Goal: Information Seeking & Learning: Find specific fact

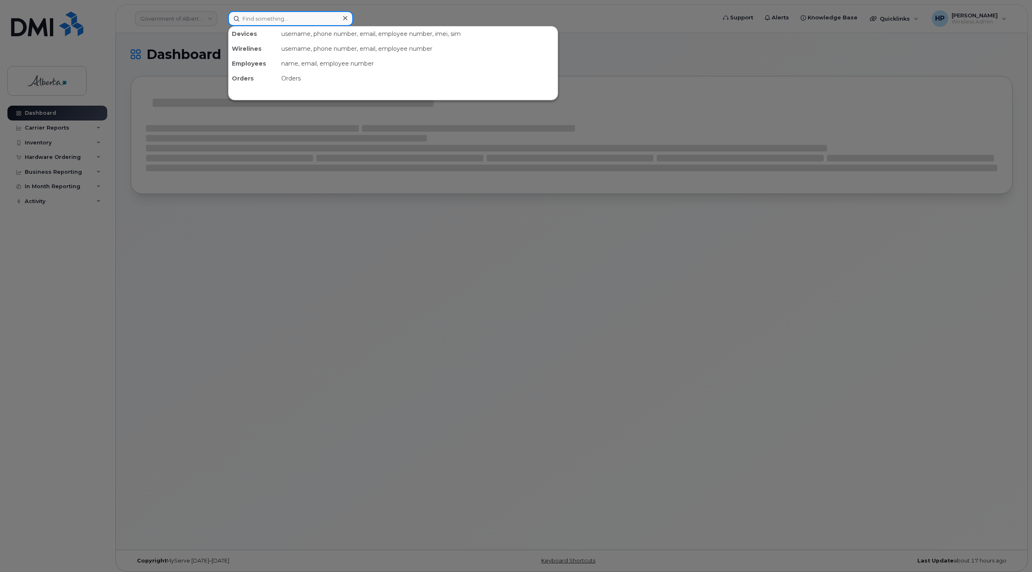
click at [280, 24] on input at bounding box center [290, 18] width 125 height 15
paste input "Julie Williams"
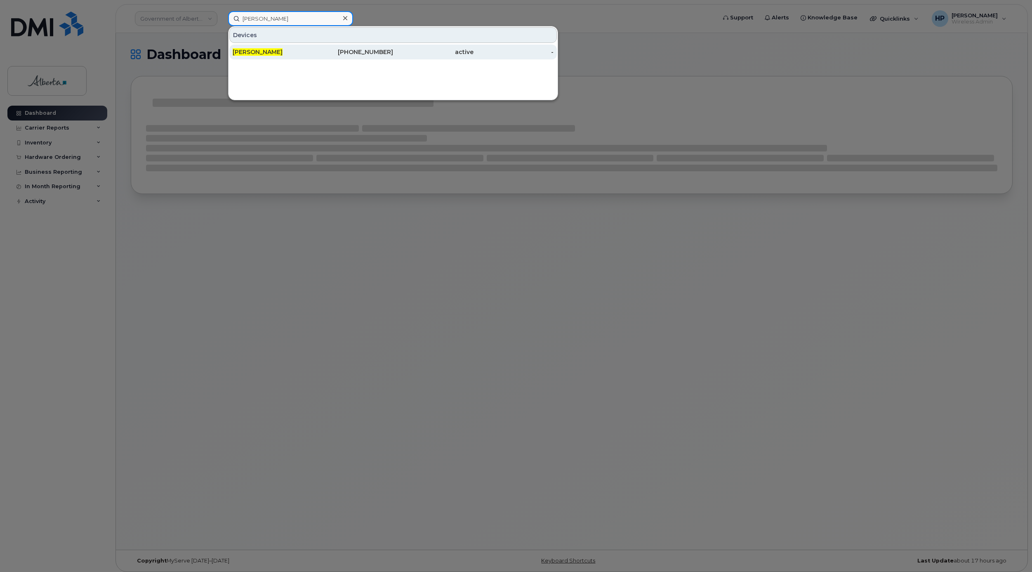
type input "Julie Williams"
click at [267, 49] on div "Julie Williams" at bounding box center [273, 52] width 80 height 8
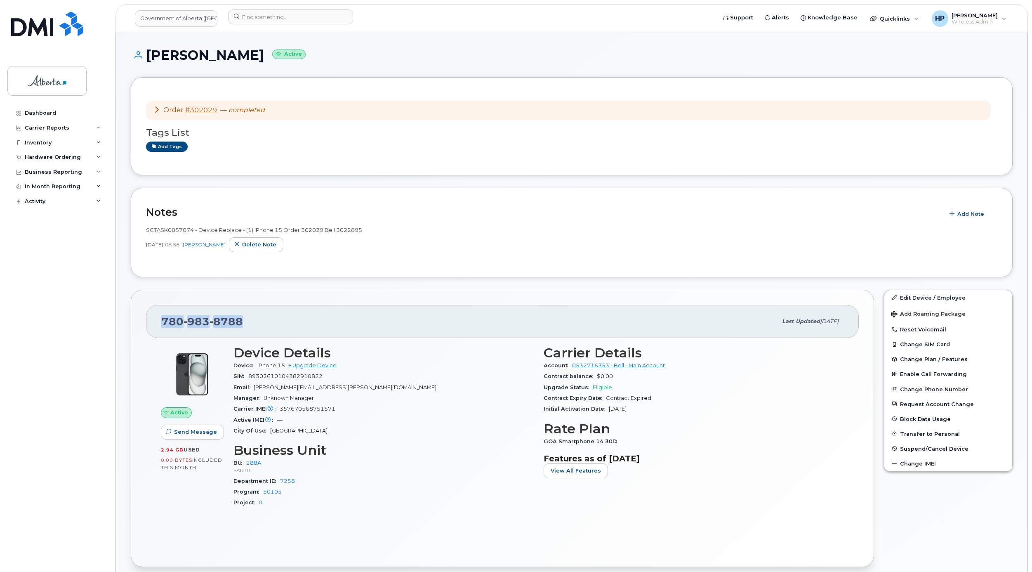
drag, startPoint x: 244, startPoint y: 322, endPoint x: 158, endPoint y: 326, distance: 85.9
click at [158, 326] on div "780 983 8788 Last updated Oct 07, 2025" at bounding box center [502, 321] width 713 height 33
copy span "780 983 8788"
click at [261, 17] on input at bounding box center [290, 16] width 125 height 15
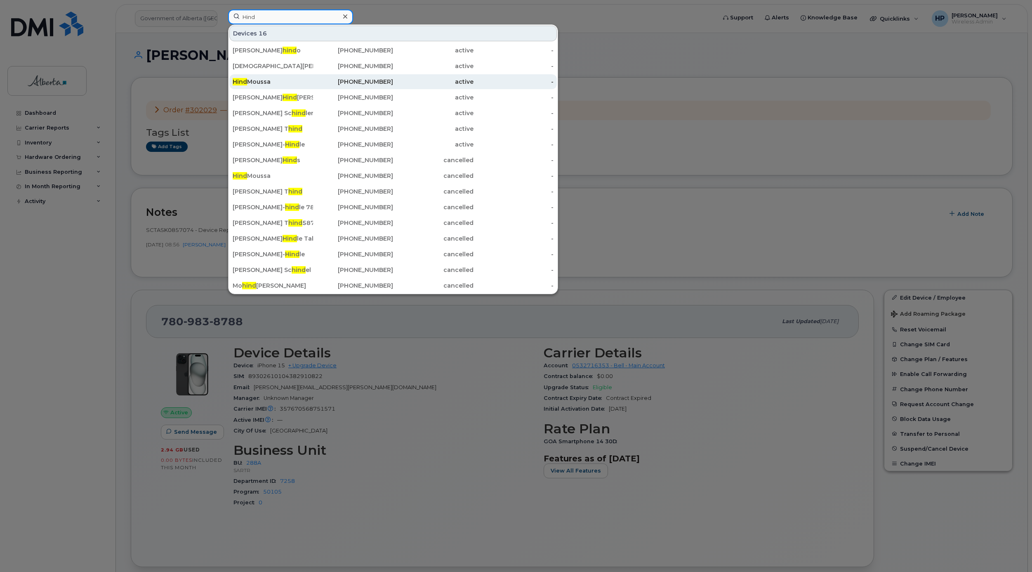
type input "Hind"
click at [257, 85] on div "Hind Moussa" at bounding box center [273, 82] width 80 height 8
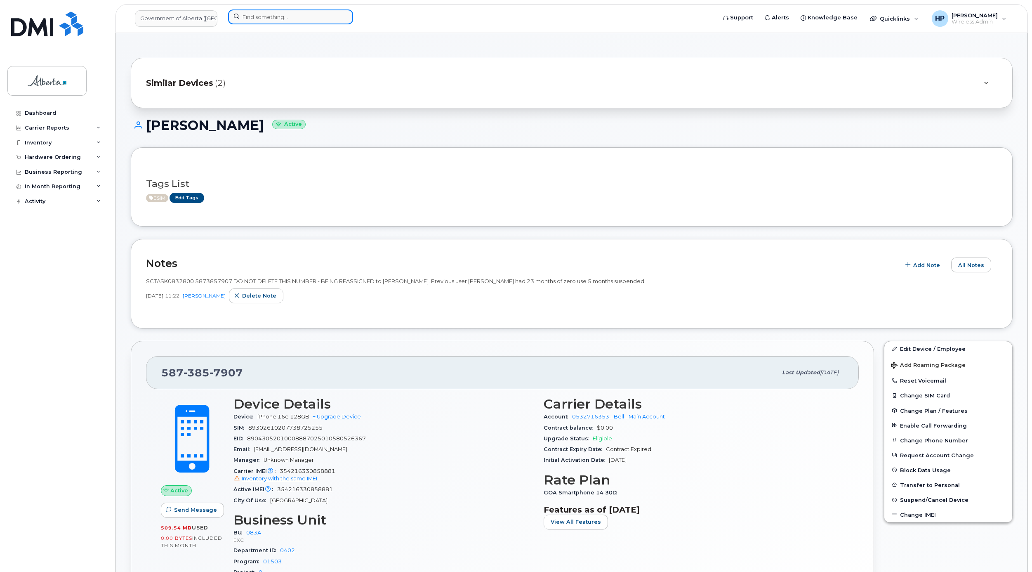
click at [259, 21] on input at bounding box center [290, 16] width 125 height 15
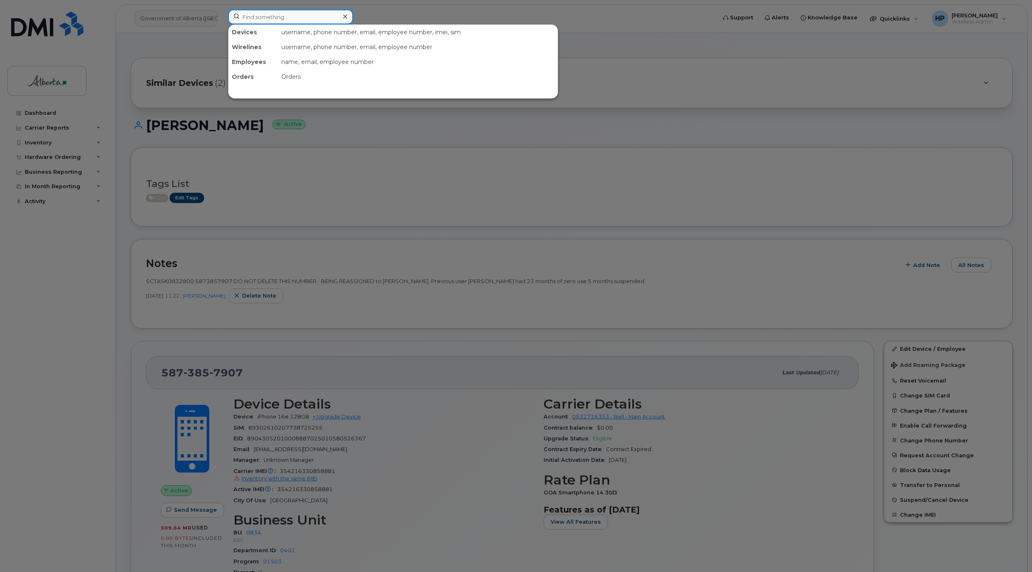
paste input "587-785-7391"
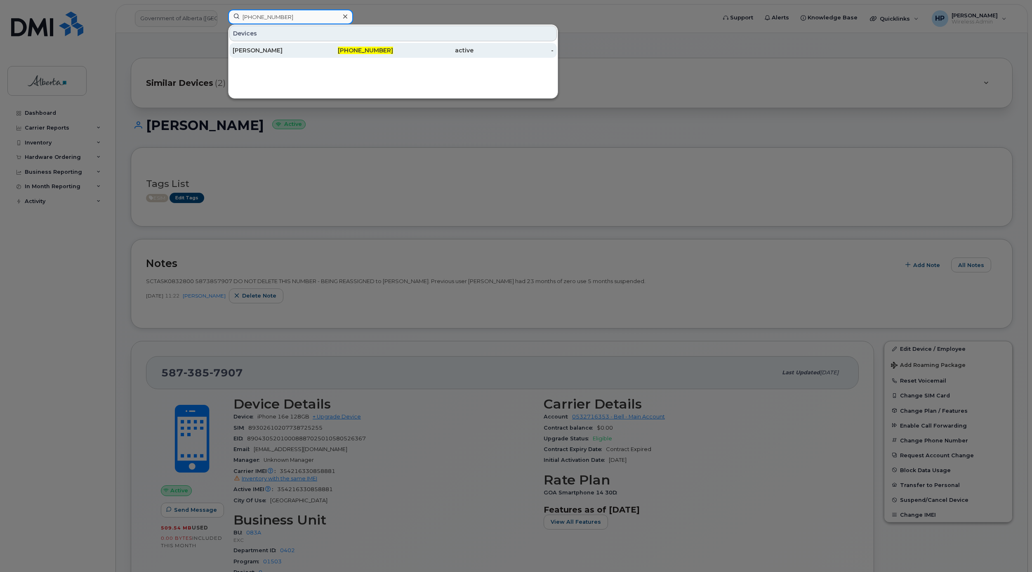
type input "587-785-7391"
click at [274, 51] on div "[PERSON_NAME]" at bounding box center [273, 50] width 80 height 8
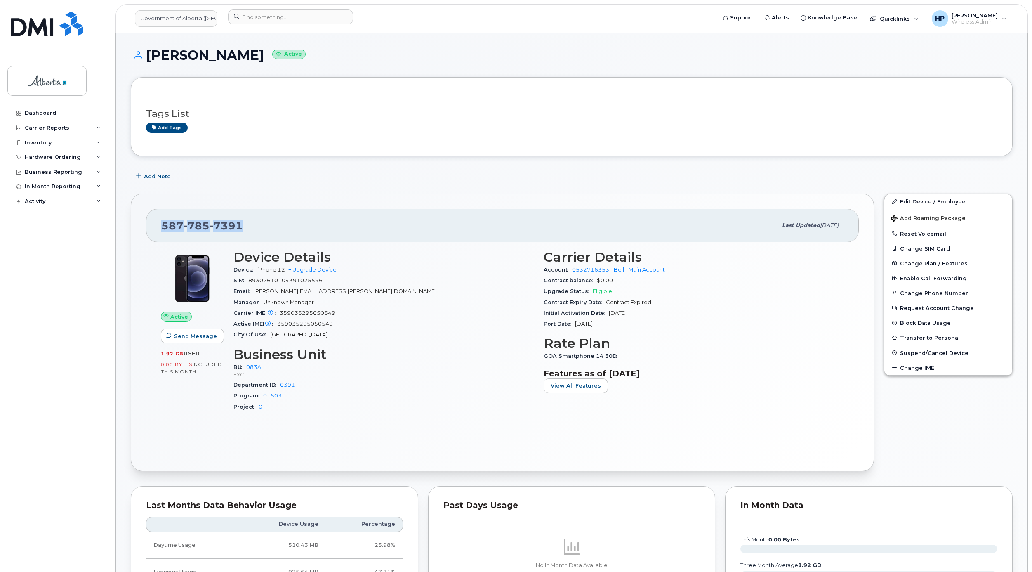
drag, startPoint x: 247, startPoint y: 224, endPoint x: 116, endPoint y: 231, distance: 131.3
copy span "[PHONE_NUMBER]"
click at [377, 135] on div "Tags List Add tags" at bounding box center [571, 116] width 851 height 49
